Goal: Check status: Check status

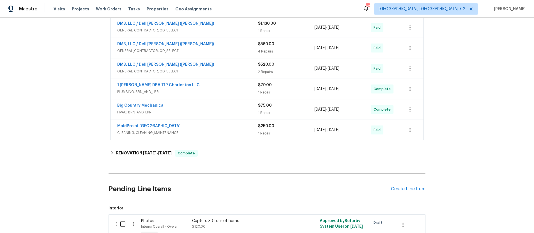
scroll to position [129, 0]
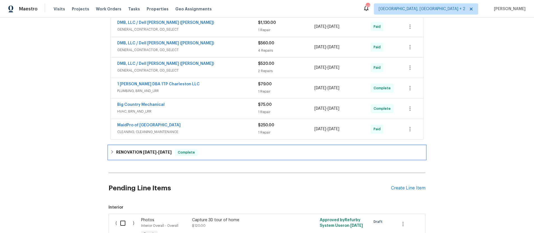
click at [113, 150] on icon at bounding box center [112, 152] width 4 height 4
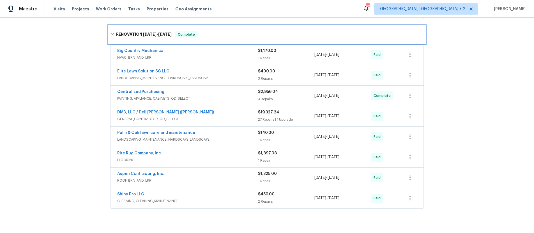
scroll to position [251, 0]
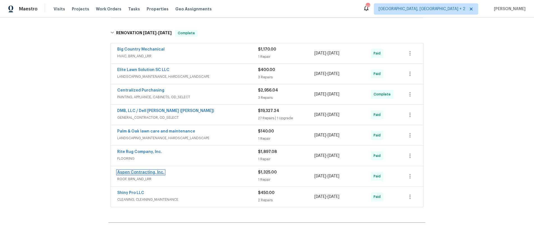
click at [144, 172] on link "Aspen Contracting, Inc." at bounding box center [140, 172] width 47 height 4
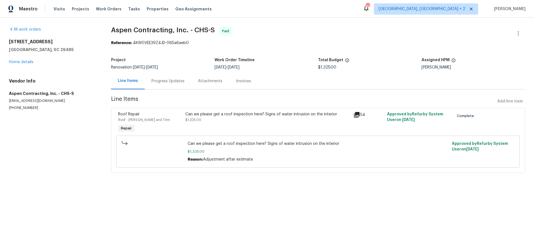
click at [237, 82] on div "Invoices" at bounding box center [243, 81] width 15 height 6
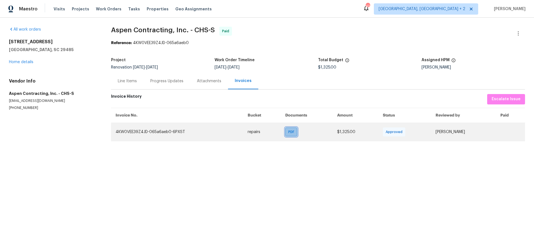
click at [289, 133] on span "PDF" at bounding box center [293, 132] width 8 height 6
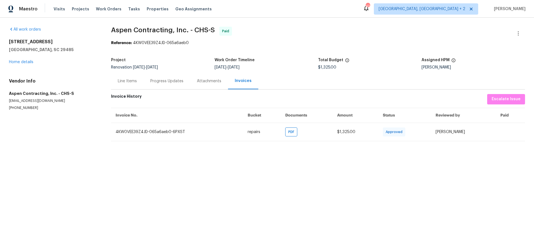
click at [128, 83] on div "Line Items" at bounding box center [127, 81] width 19 height 6
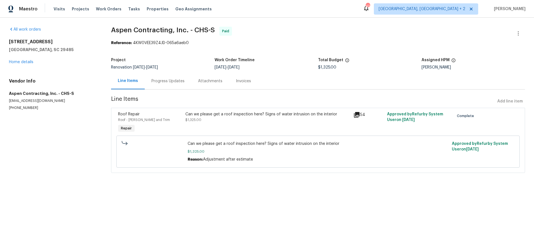
click at [359, 115] on icon at bounding box center [357, 114] width 7 height 7
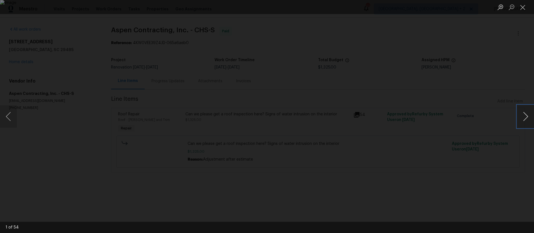
click at [526, 116] on button "Next image" at bounding box center [526, 116] width 17 height 22
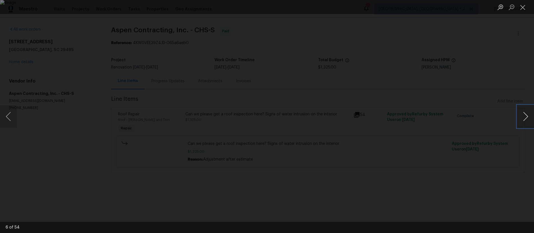
click at [526, 116] on button "Next image" at bounding box center [526, 116] width 17 height 22
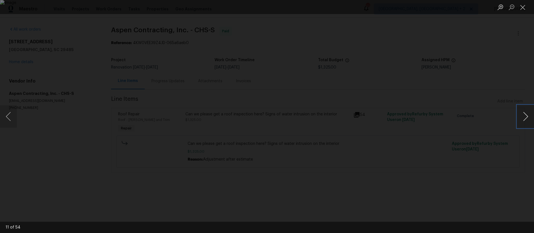
click at [526, 117] on button "Next image" at bounding box center [526, 116] width 17 height 22
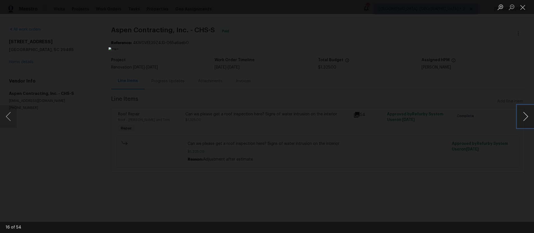
click at [526, 117] on button "Next image" at bounding box center [526, 116] width 17 height 22
click at [504, 47] on div "Lightbox" at bounding box center [267, 116] width 534 height 233
